Goal: Task Accomplishment & Management: Manage account settings

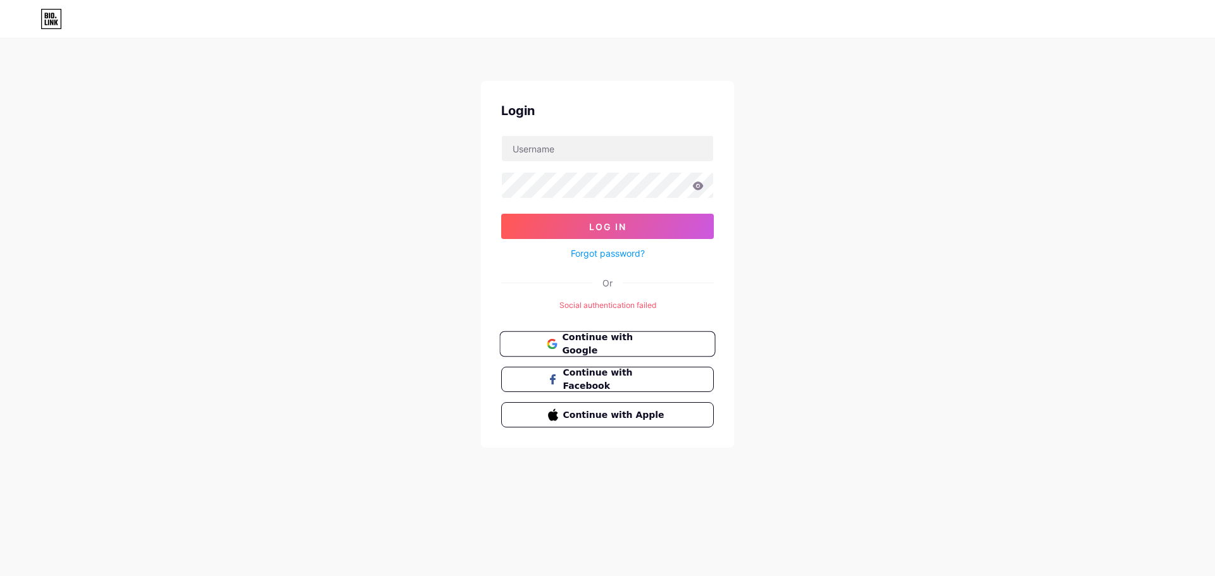
click at [599, 351] on button "Continue with Google" at bounding box center [607, 345] width 216 height 26
